Goal: Information Seeking & Learning: Find contact information

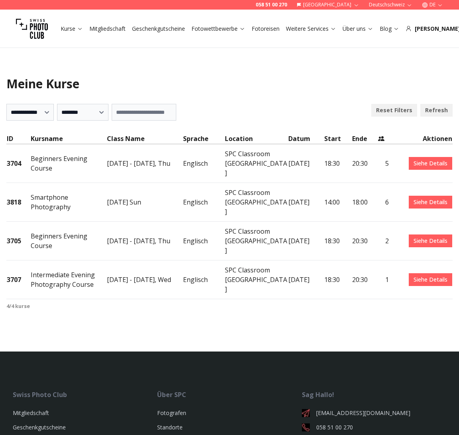
select select "***"
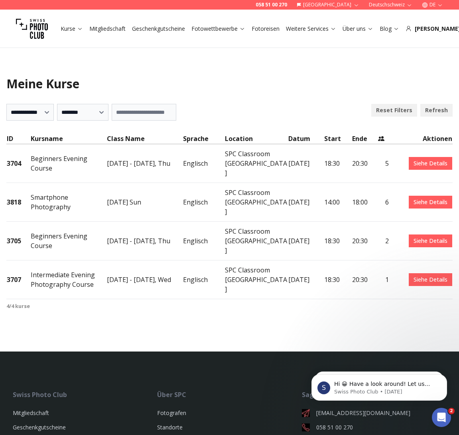
click at [435, 159] on link "Siehe Details" at bounding box center [431, 163] width 44 height 13
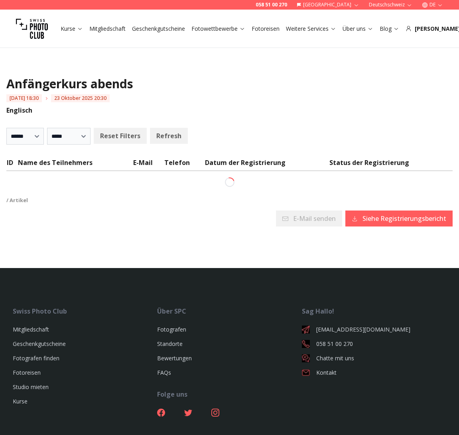
select select
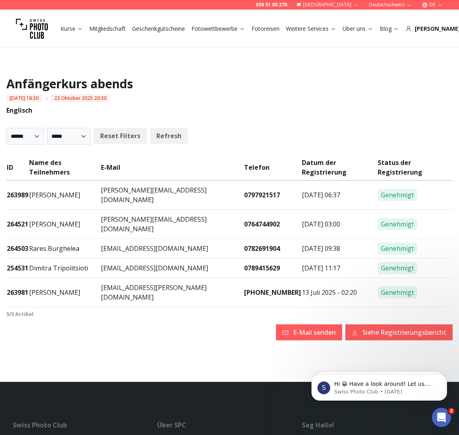
drag, startPoint x: 196, startPoint y: 182, endPoint x: 113, endPoint y: 178, distance: 82.7
click at [114, 180] on tr "263989 Pascal Thorens pascal.thorens@bluewin.ch 0797921517 23 Sep. 2025 - 06:37…" at bounding box center [229, 194] width 447 height 29
copy tr "pascal.thorens@bluewin.ch"
